Goal: Transaction & Acquisition: Purchase product/service

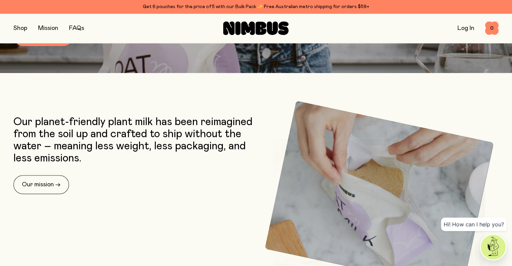
scroll to position [243, 0]
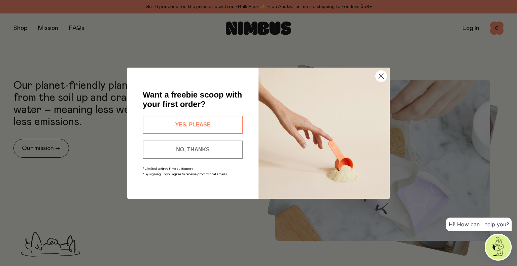
click at [184, 127] on button "YES, PLEASE" at bounding box center [193, 125] width 100 height 18
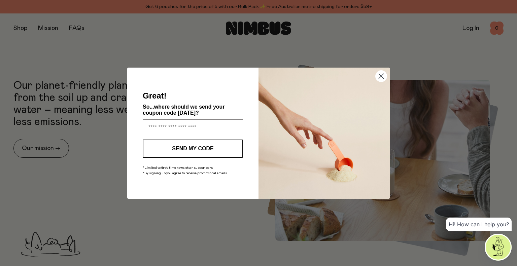
click at [381, 75] on icon "Close dialog" at bounding box center [381, 76] width 5 height 5
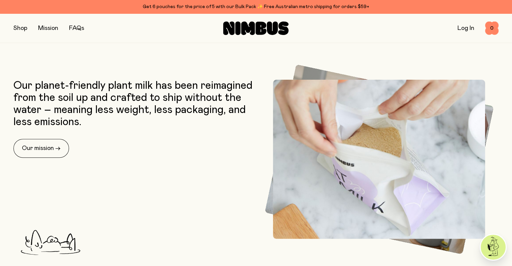
click at [19, 28] on button "button" at bounding box center [20, 28] width 14 height 9
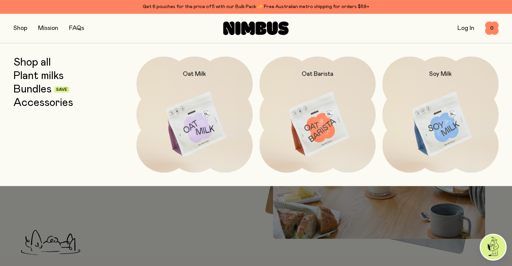
click at [37, 78] on link "Plant milks" at bounding box center [38, 76] width 50 height 12
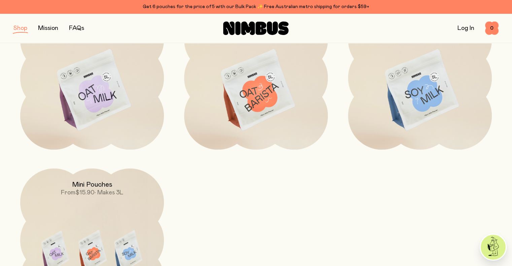
scroll to position [168, 0]
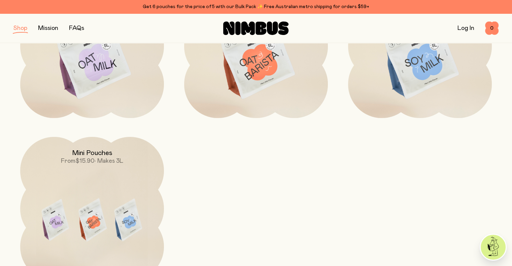
click at [418, 82] on img at bounding box center [420, 58] width 144 height 169
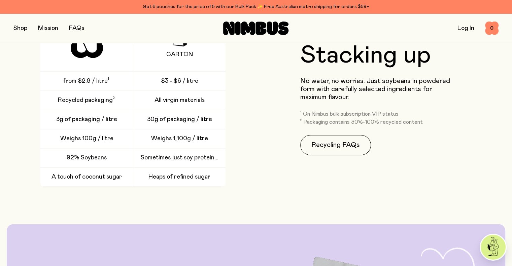
scroll to position [1009, 0]
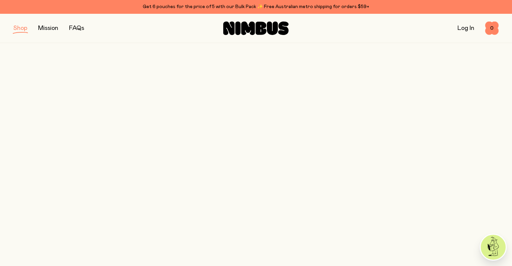
scroll to position [168, 0]
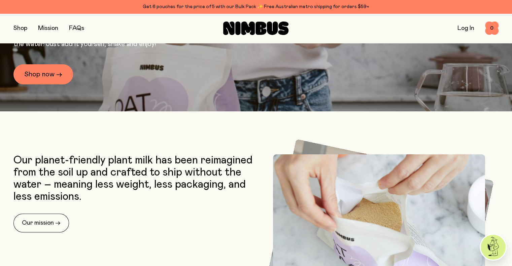
scroll to position [243, 0]
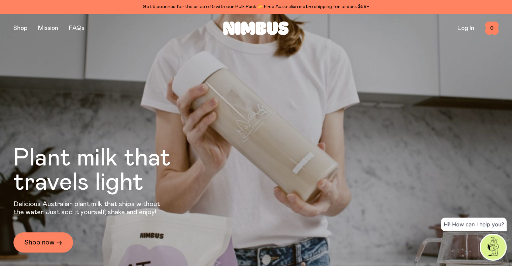
click at [26, 26] on button "button" at bounding box center [20, 28] width 14 height 9
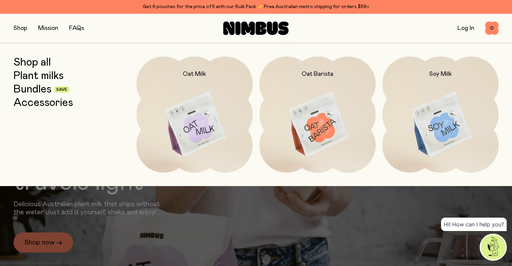
click at [437, 85] on img at bounding box center [440, 125] width 116 height 137
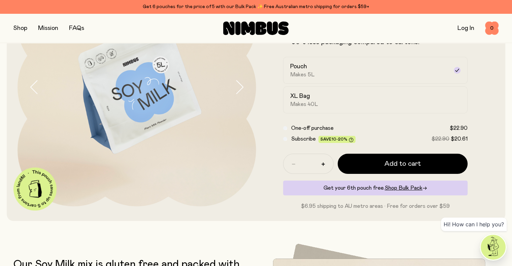
scroll to position [135, 0]
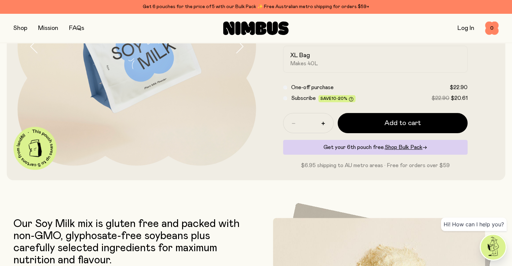
click at [380, 128] on button "Add to cart" at bounding box center [403, 123] width 130 height 20
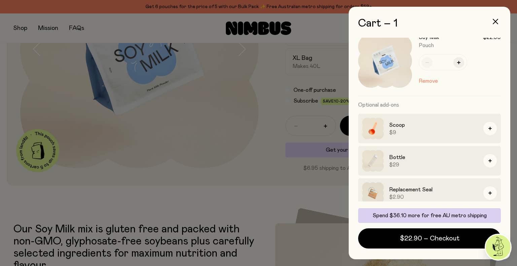
scroll to position [18, 0]
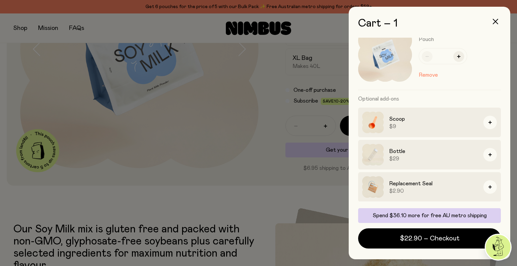
click at [488, 154] on icon "button" at bounding box center [489, 154] width 3 height 3
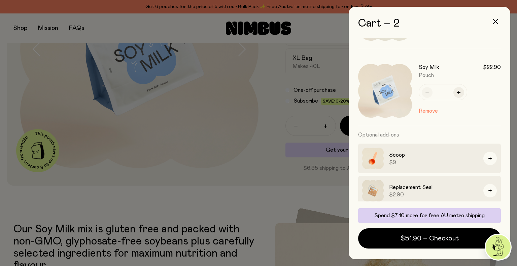
scroll to position [63, 0]
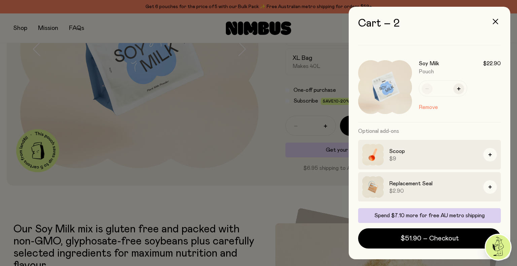
click at [215, 203] on div at bounding box center [258, 133] width 517 height 266
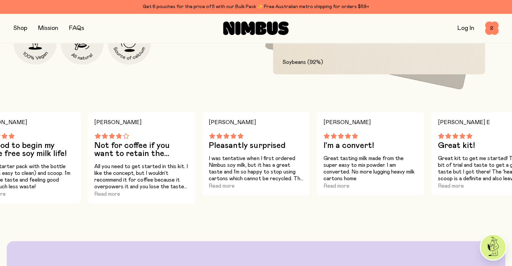
scroll to position [471, 0]
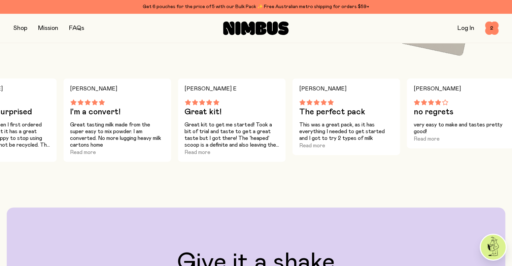
drag, startPoint x: 450, startPoint y: 191, endPoint x: 197, endPoint y: 190, distance: 253.0
click at [292, 170] on div "Therese E Great kit! Great kit to get me started! Took a bit of trial and taste…" at bounding box center [346, 124] width 108 height 92
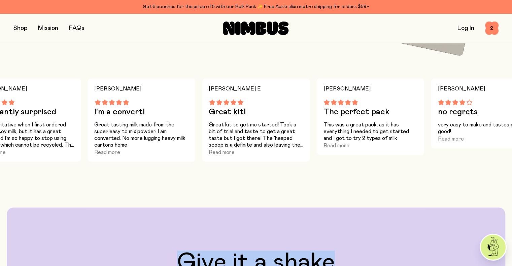
drag, startPoint x: 417, startPoint y: 195, endPoint x: 276, endPoint y: 191, distance: 140.7
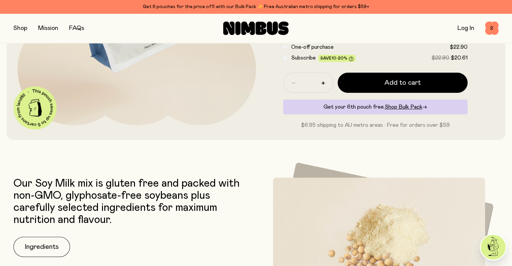
scroll to position [101, 0]
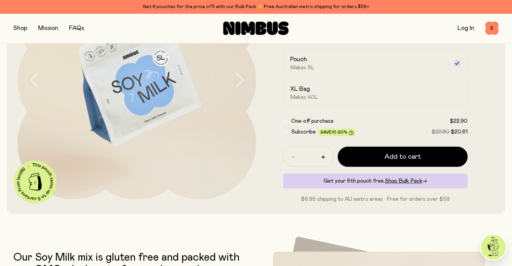
click at [20, 30] on button "button" at bounding box center [20, 28] width 14 height 9
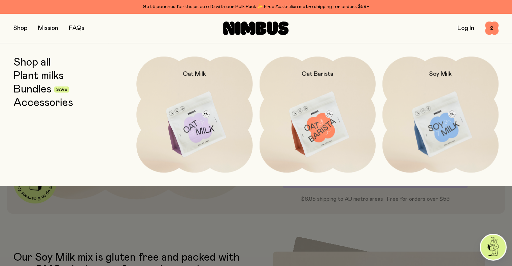
click at [40, 90] on link "Bundles" at bounding box center [32, 89] width 38 height 12
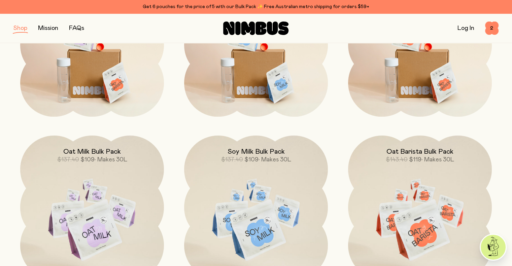
scroll to position [101, 0]
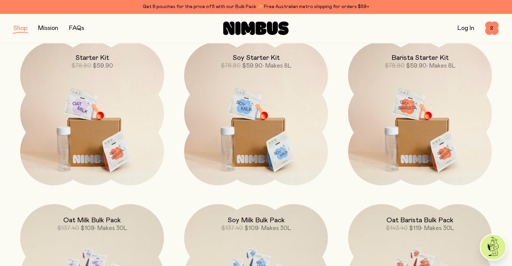
click at [287, 117] on img at bounding box center [256, 126] width 144 height 169
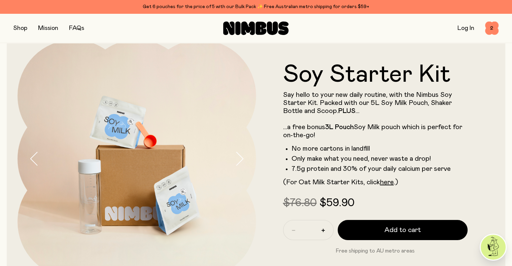
scroll to position [67, 0]
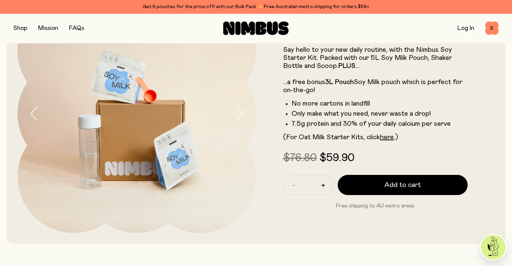
click at [397, 184] on span "Add to cart" at bounding box center [402, 184] width 36 height 9
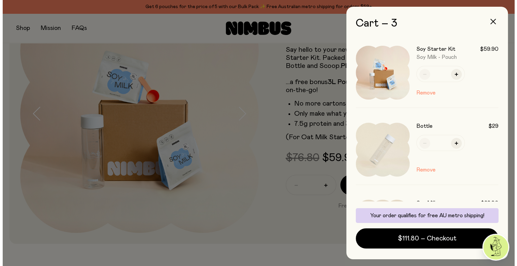
scroll to position [0, 0]
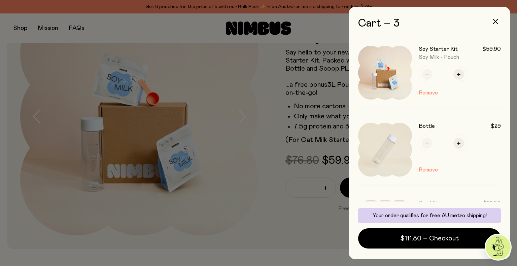
click at [425, 169] on button "Remove" at bounding box center [428, 170] width 19 height 8
click at [429, 169] on button "Remove" at bounding box center [428, 170] width 19 height 8
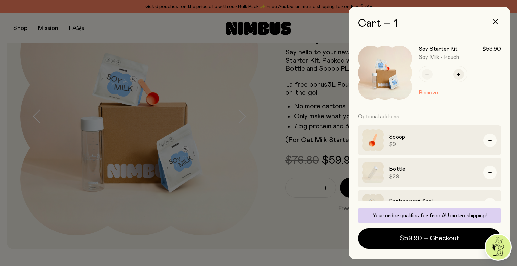
scroll to position [18, 0]
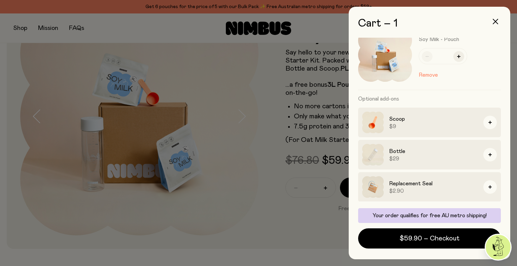
click at [402, 237] on span "$59.90 – Checkout" at bounding box center [429, 238] width 60 height 9
